Goal: Task Accomplishment & Management: Manage account settings

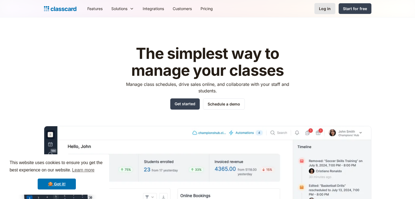
click at [324, 11] on div "Log in" at bounding box center [325, 9] width 12 height 6
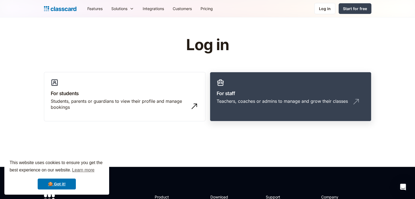
click at [287, 94] on h3 "For staff" at bounding box center [291, 93] width 148 height 7
